Goal: Task Accomplishment & Management: Complete application form

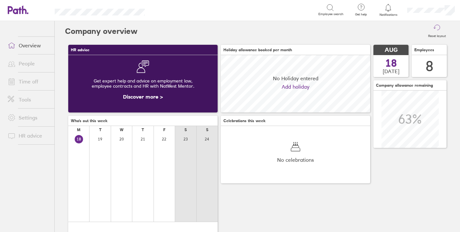
scroll to position [57, 57]
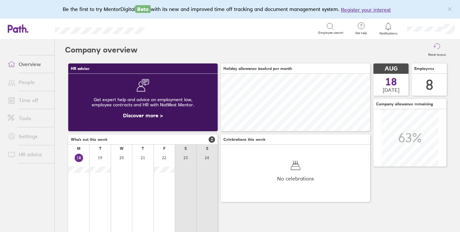
click at [37, 104] on link "Time off" at bounding box center [29, 100] width 52 height 13
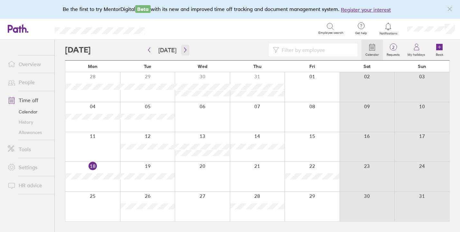
click at [183, 49] on icon "button" at bounding box center [185, 49] width 5 height 5
click at [104, 89] on div at bounding box center [92, 87] width 55 height 30
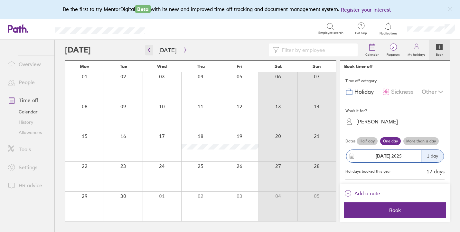
click at [149, 50] on icon "button" at bounding box center [149, 49] width 5 height 5
click at [181, 46] on button "button" at bounding box center [185, 50] width 8 height 11
click at [89, 89] on div at bounding box center [84, 87] width 38 height 30
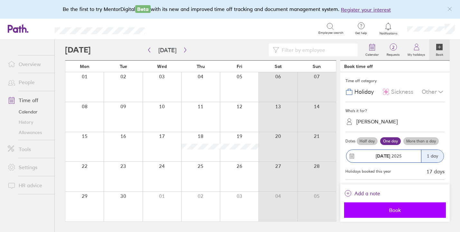
click at [379, 207] on button "Book" at bounding box center [395, 209] width 102 height 15
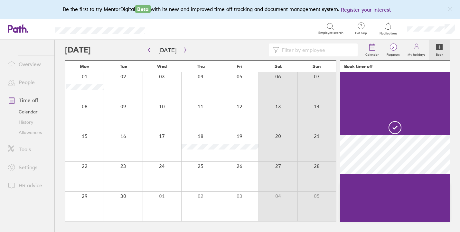
click at [175, 87] on div at bounding box center [162, 87] width 39 height 30
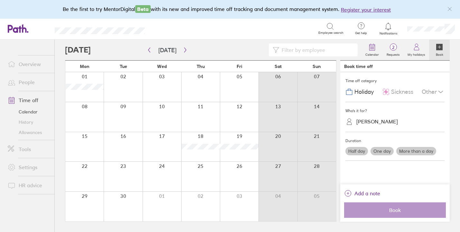
click at [163, 86] on div at bounding box center [162, 87] width 39 height 30
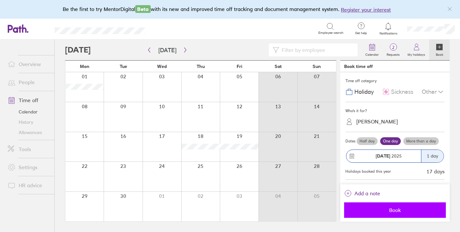
click at [382, 208] on span "Book" at bounding box center [395, 210] width 93 height 6
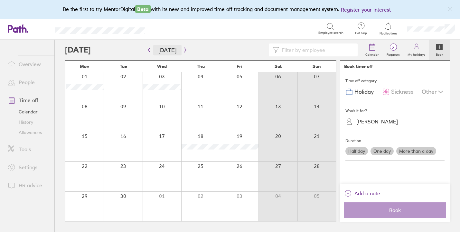
click at [164, 50] on button "Today" at bounding box center [167, 50] width 28 height 11
